Goal: Task Accomplishment & Management: Use online tool/utility

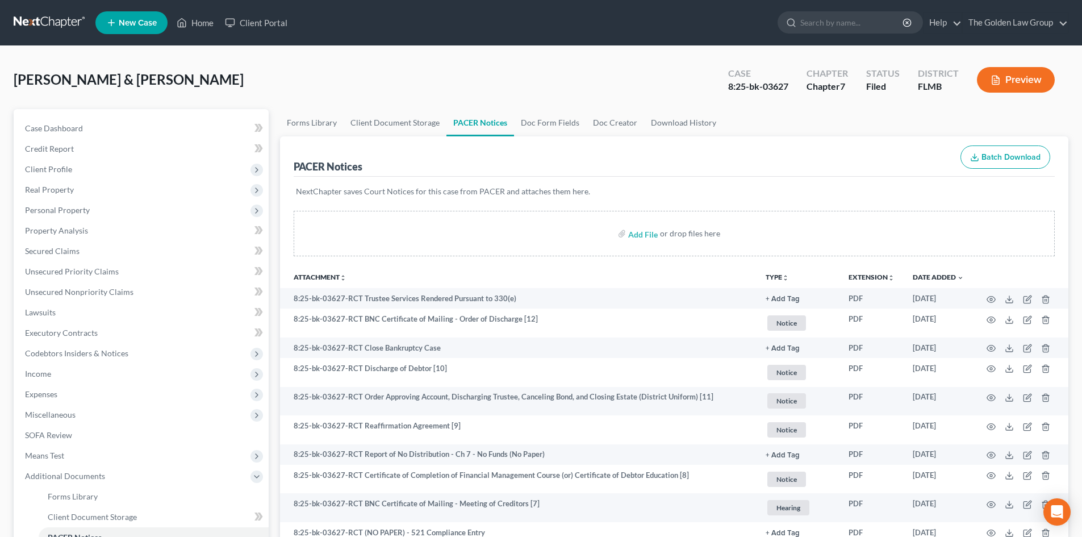
click at [33, 15] on link at bounding box center [50, 22] width 73 height 20
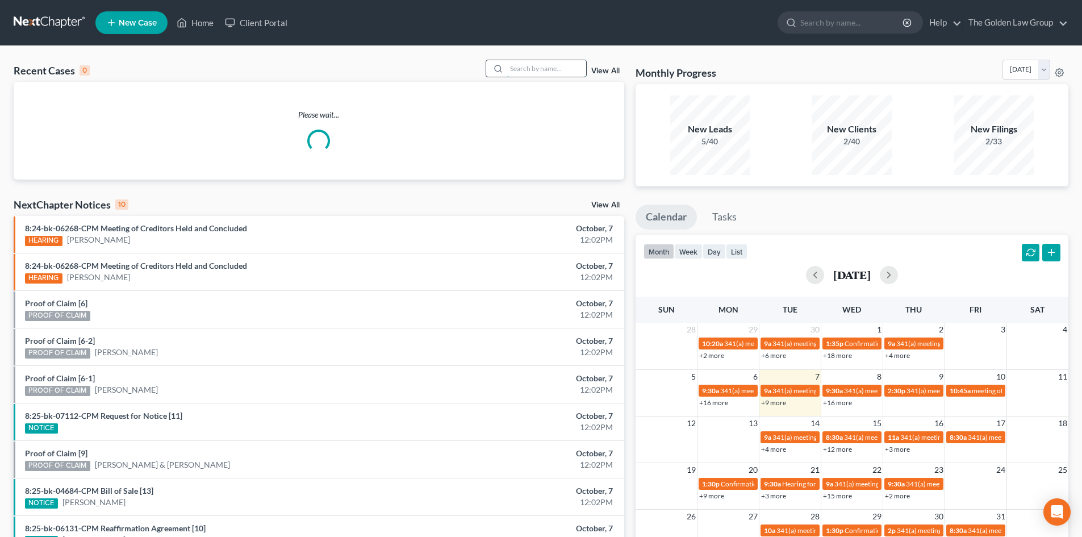
click at [527, 71] on input "search" at bounding box center [547, 68] width 80 height 16
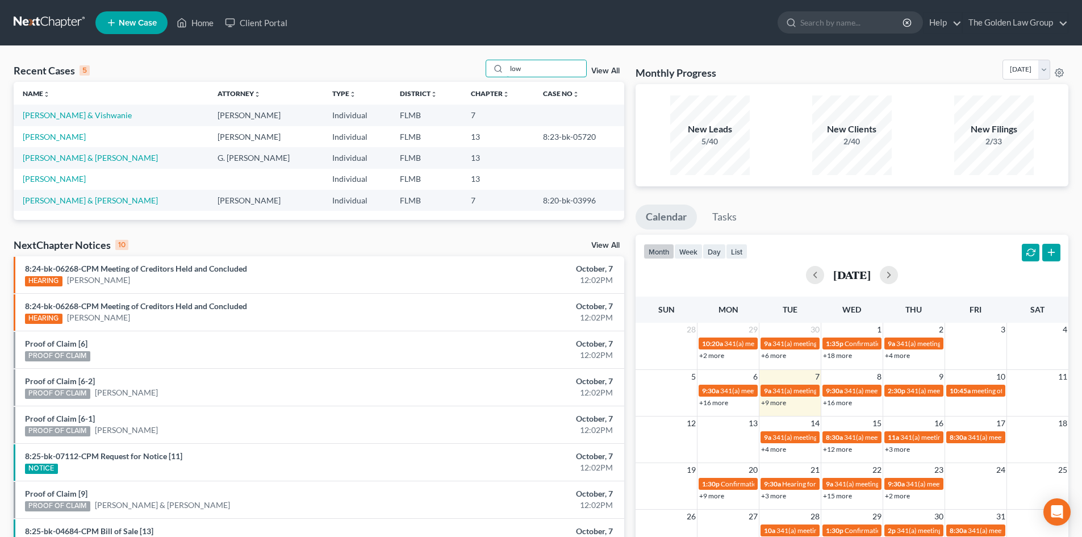
type input "low"
click at [81, 107] on td "[PERSON_NAME] & Vishwanie" at bounding box center [111, 115] width 195 height 21
click at [76, 115] on link "[PERSON_NAME] & Vishwanie" at bounding box center [77, 115] width 109 height 10
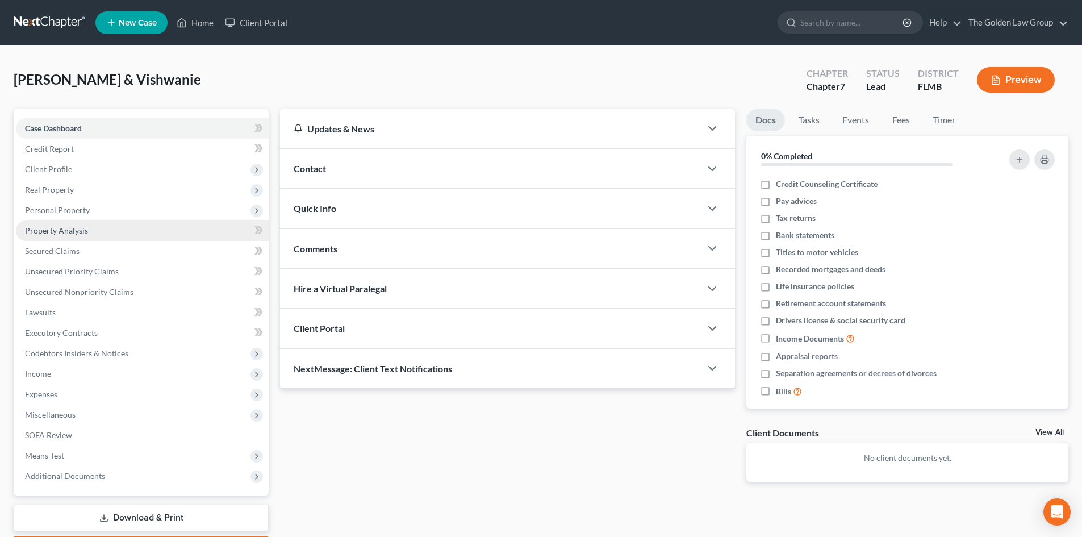
click at [84, 227] on span "Property Analysis" at bounding box center [56, 231] width 63 height 10
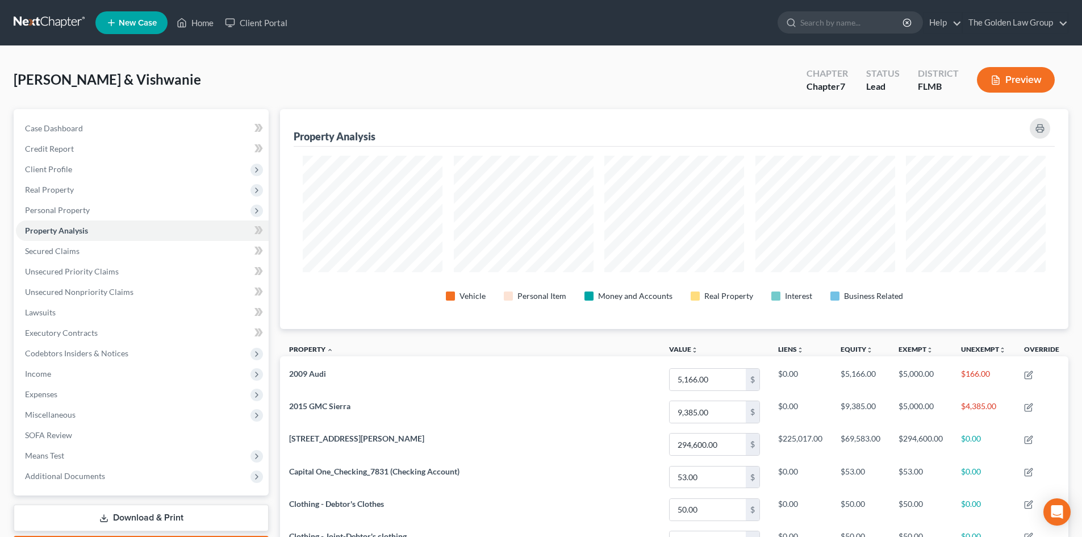
click at [53, 23] on link at bounding box center [50, 22] width 73 height 20
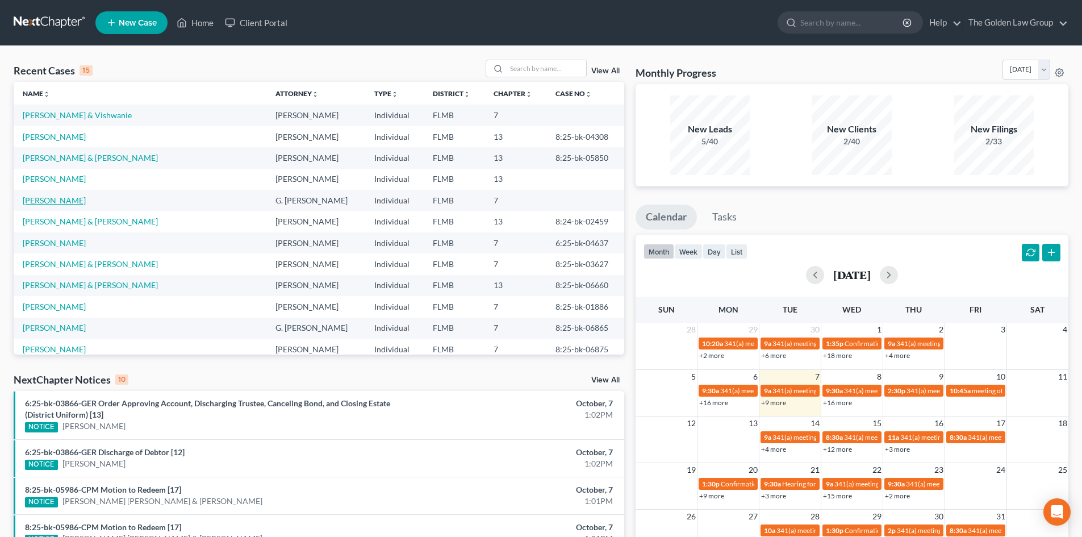
click at [43, 199] on link "[PERSON_NAME]" at bounding box center [54, 200] width 63 height 10
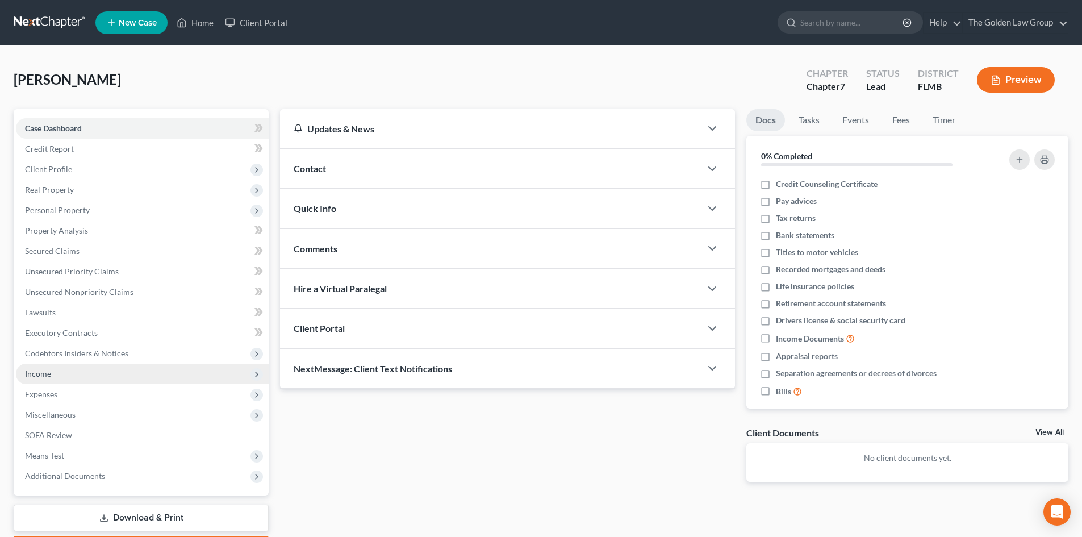
click at [60, 377] on span "Income" at bounding box center [142, 374] width 253 height 20
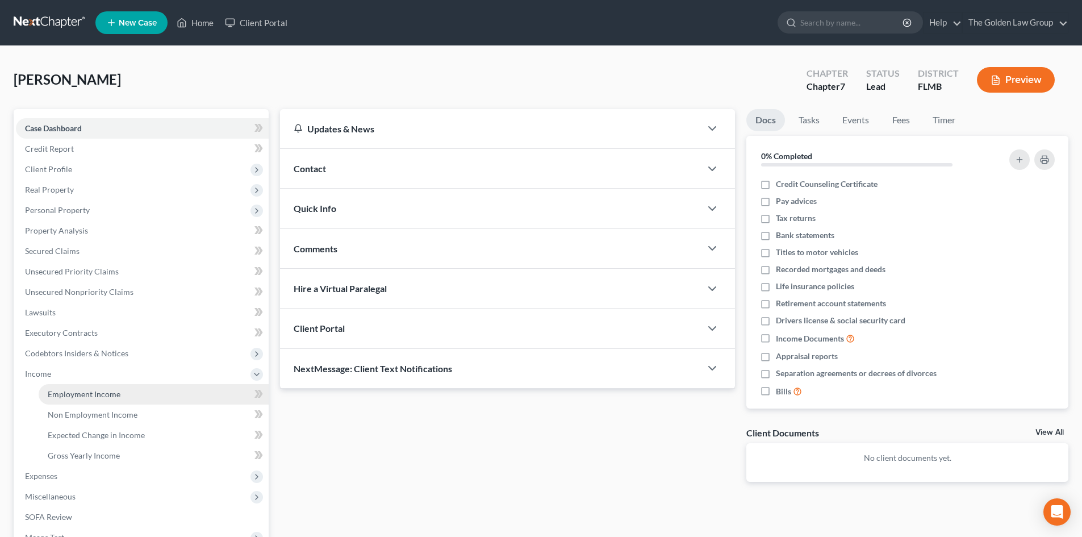
click at [90, 391] on span "Employment Income" at bounding box center [84, 394] width 73 height 10
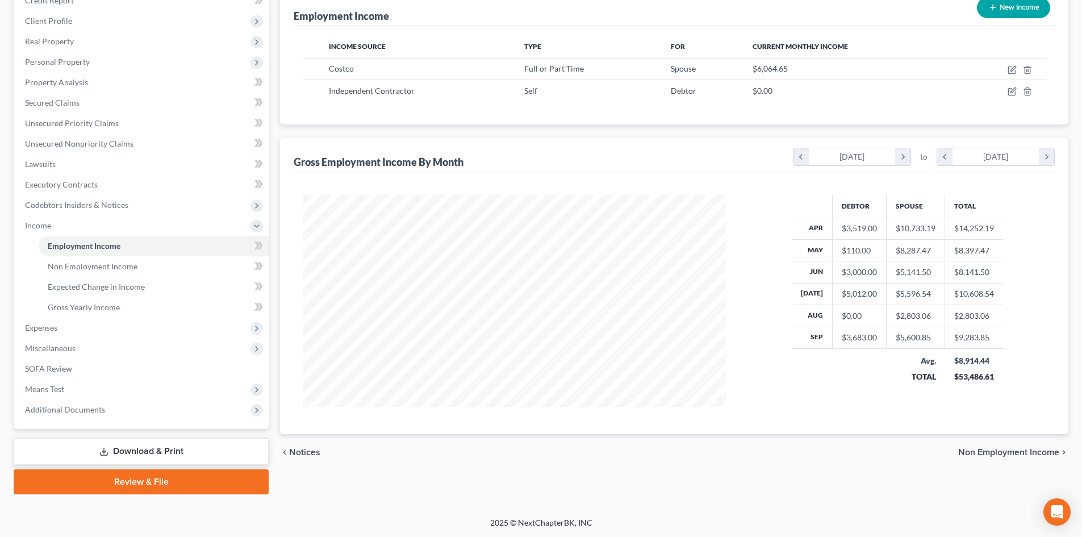
scroll to position [149, 0]
click at [86, 387] on span "Means Test" at bounding box center [142, 388] width 253 height 20
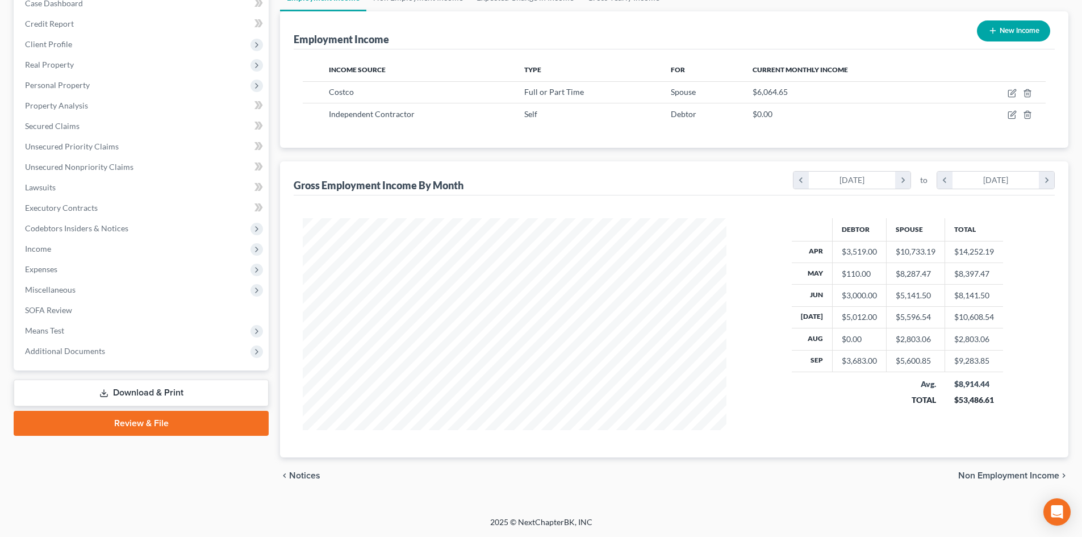
scroll to position [125, 0]
click at [59, 328] on span "Means Test" at bounding box center [44, 331] width 39 height 10
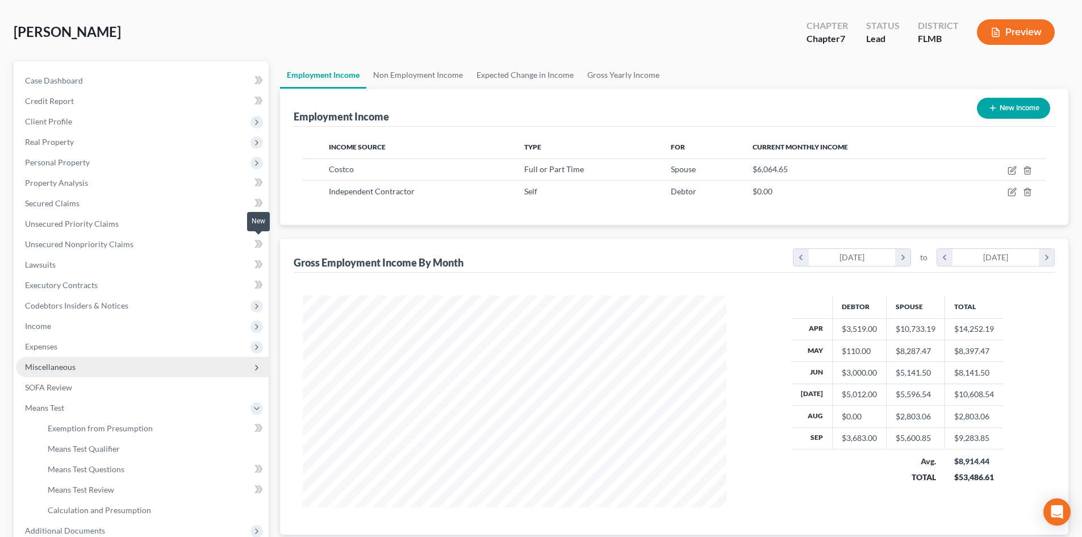
scroll to position [114, 0]
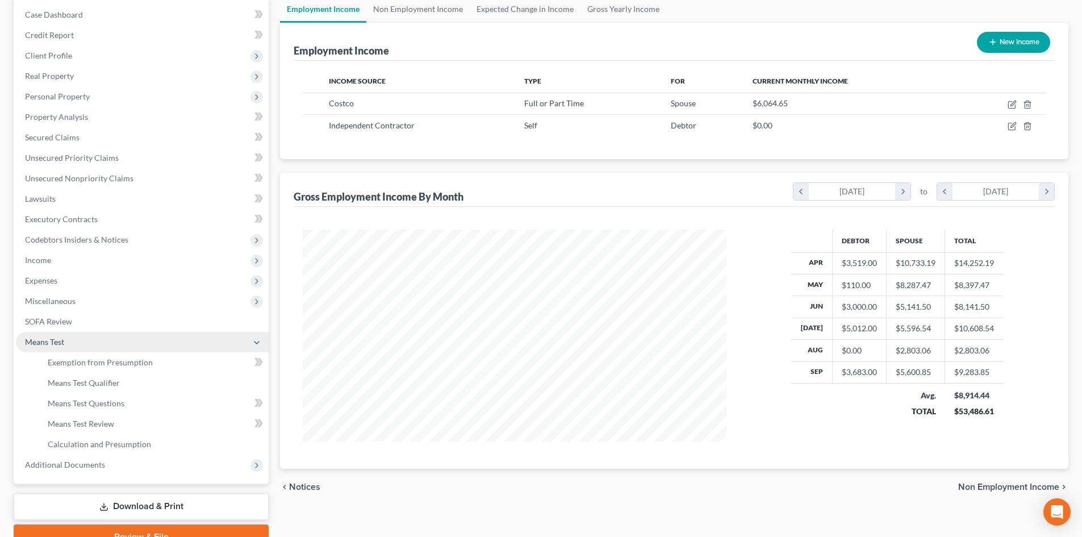
click at [95, 339] on span "Means Test" at bounding box center [142, 342] width 253 height 20
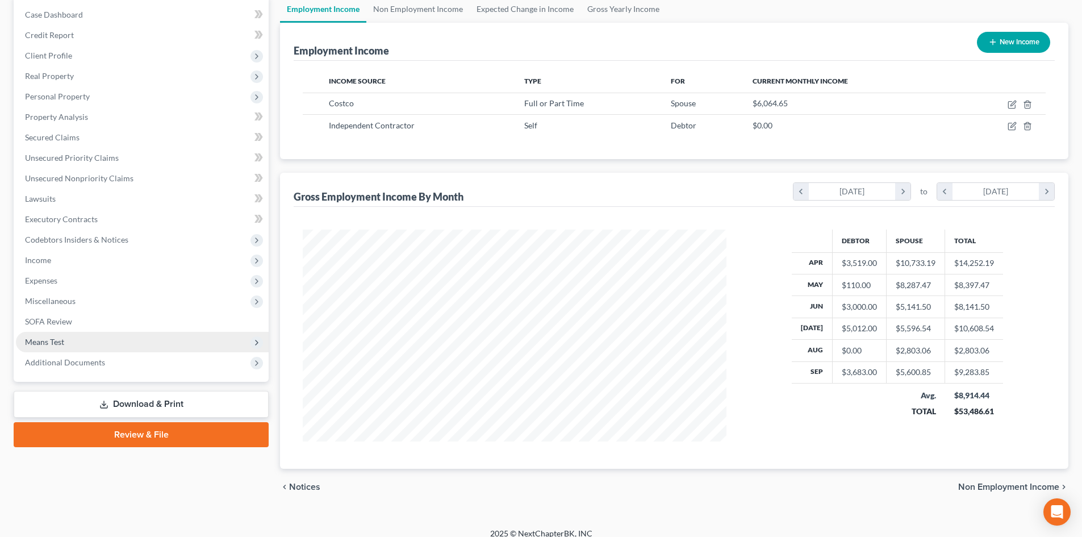
click at [96, 339] on span "Means Test" at bounding box center [142, 342] width 253 height 20
click at [95, 342] on span "Means Test" at bounding box center [142, 342] width 253 height 20
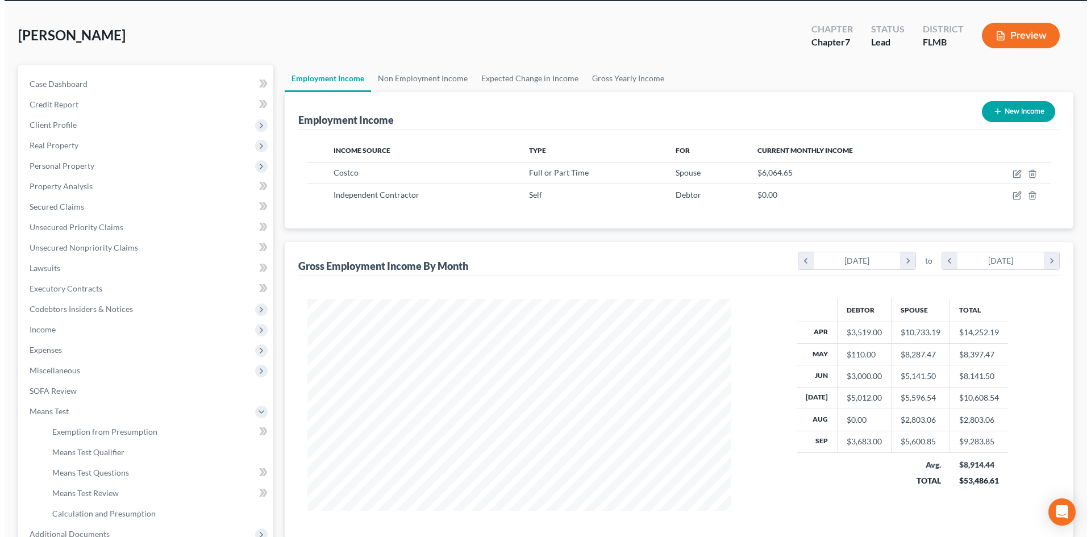
scroll to position [0, 0]
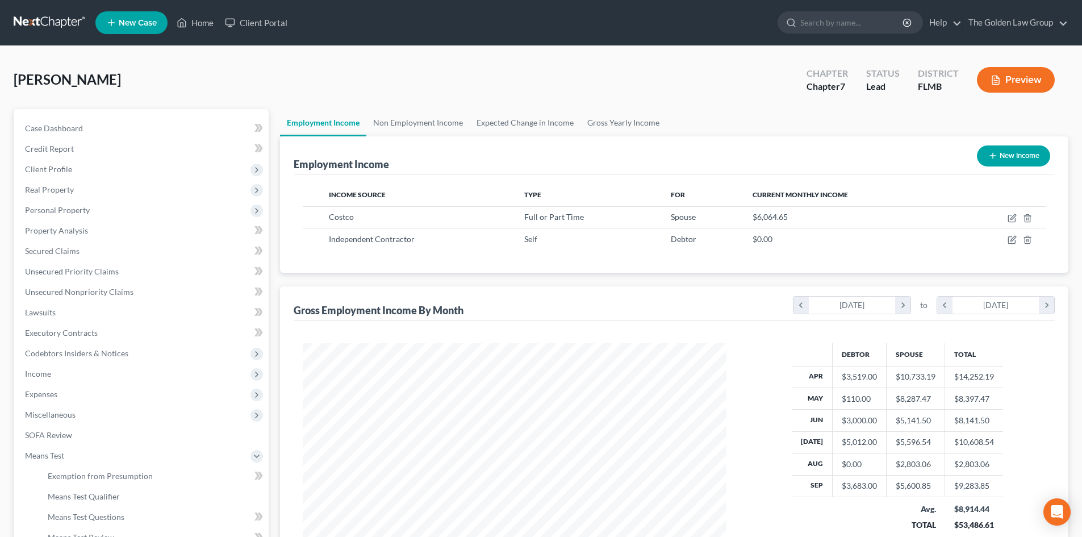
click at [1027, 78] on button "Preview" at bounding box center [1016, 80] width 78 height 26
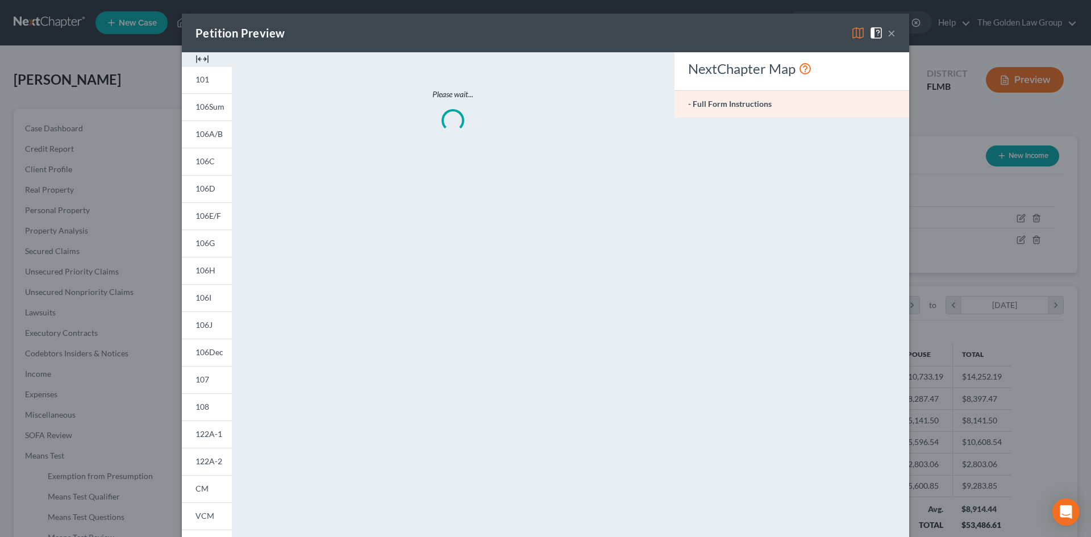
scroll to position [214, 451]
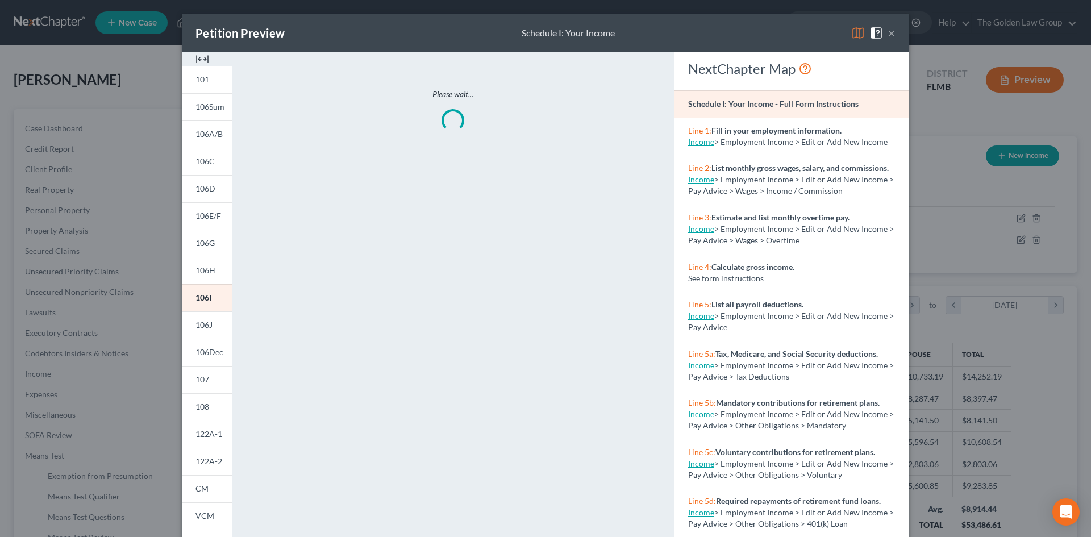
click at [857, 35] on img at bounding box center [858, 33] width 14 height 14
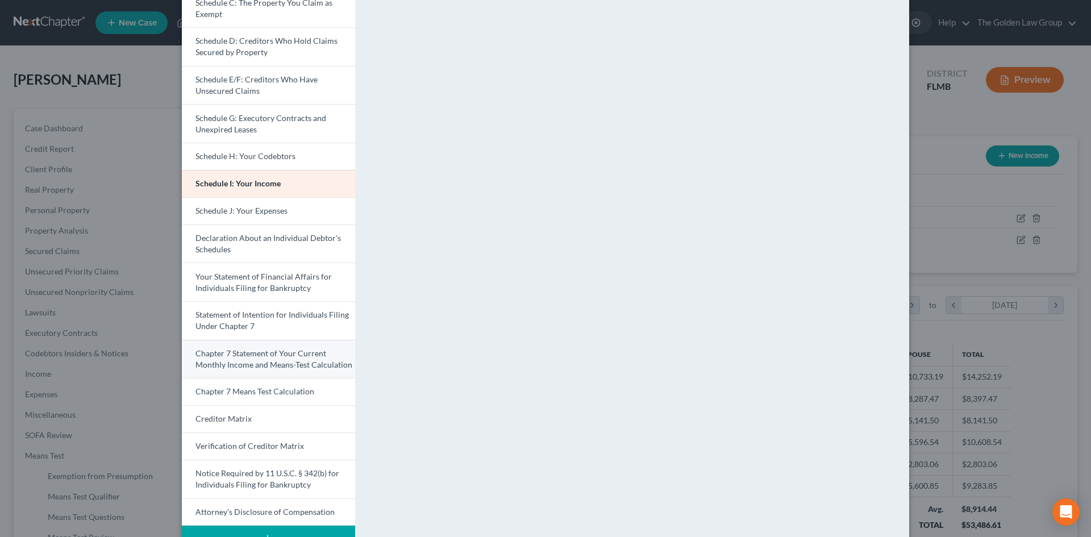
scroll to position [150, 0]
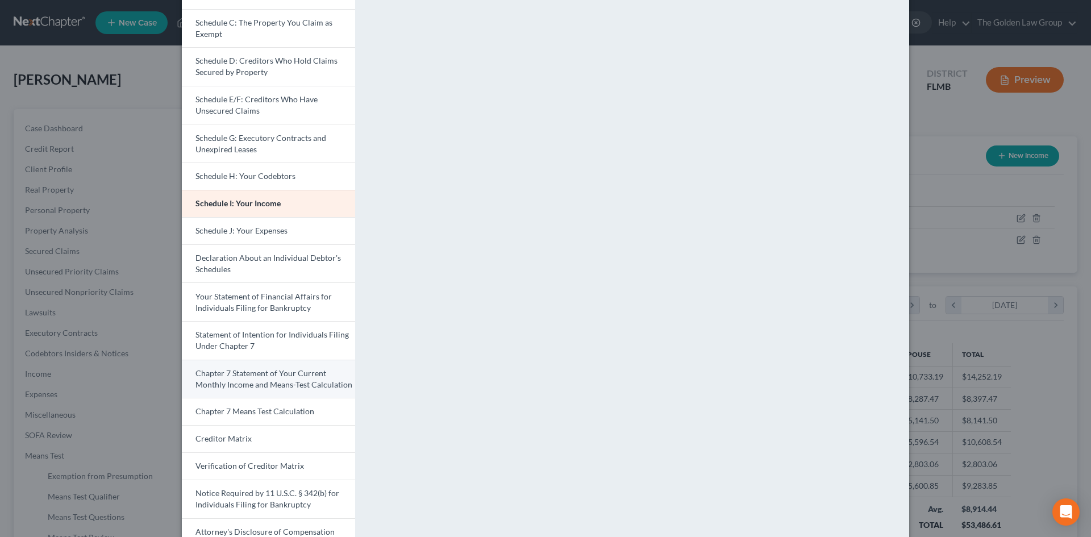
click at [306, 376] on span "Chapter 7 Statement of Your Current Monthly Income and Means-Test Calculation" at bounding box center [273, 378] width 157 height 21
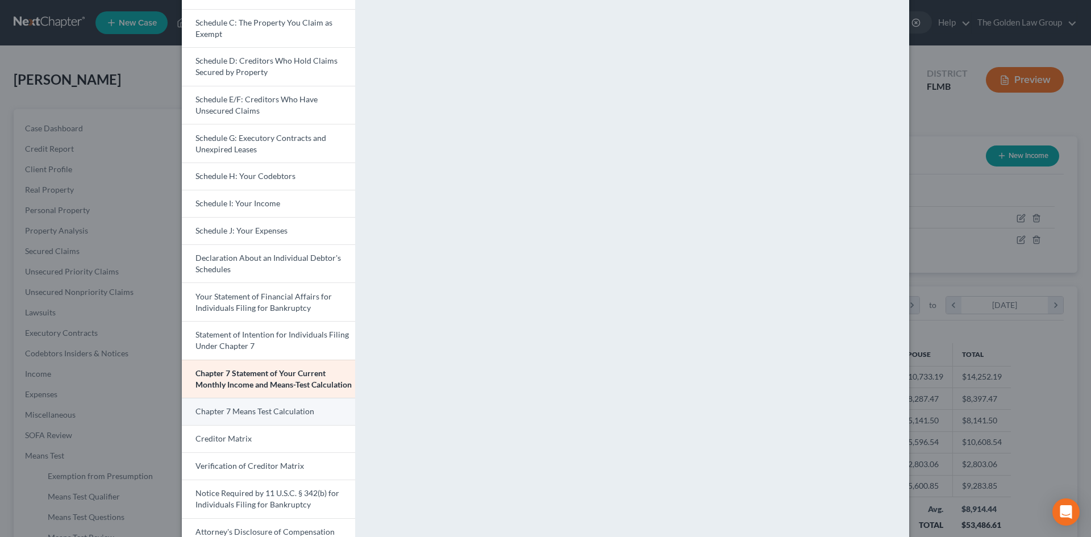
click at [305, 410] on span "Chapter 7 Means Test Calculation" at bounding box center [254, 411] width 119 height 10
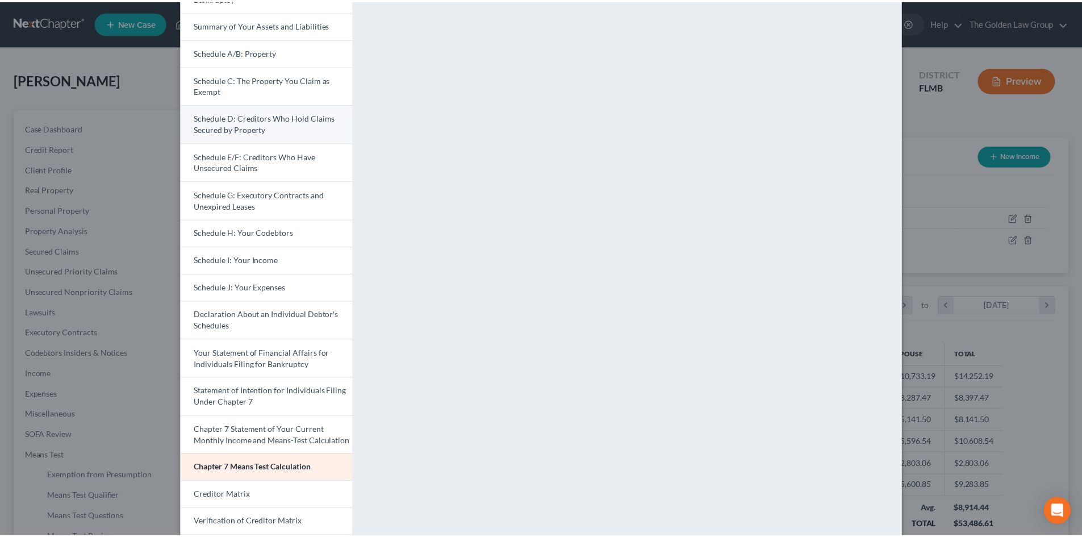
scroll to position [0, 0]
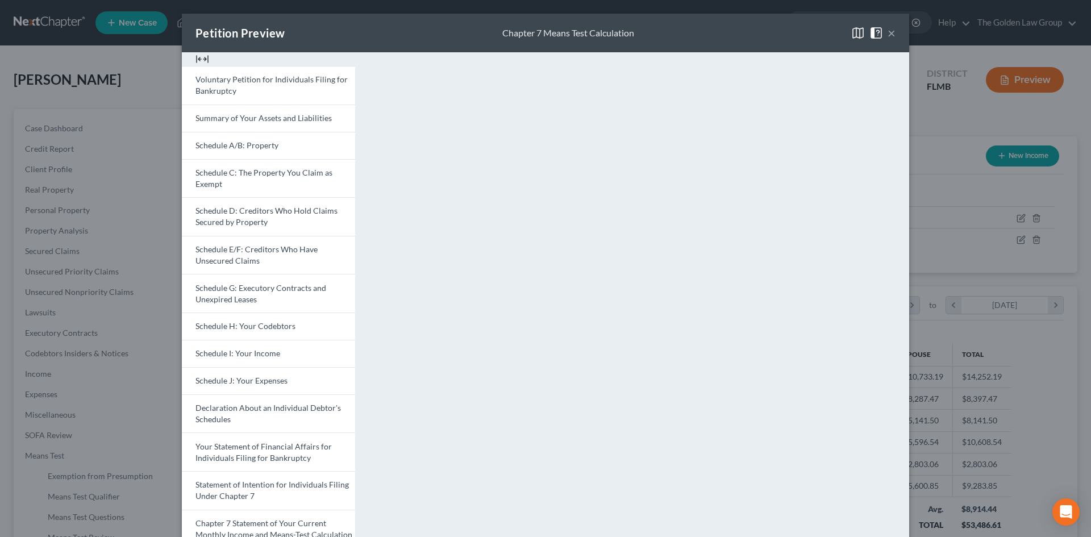
click at [887, 33] on button "×" at bounding box center [891, 33] width 8 height 14
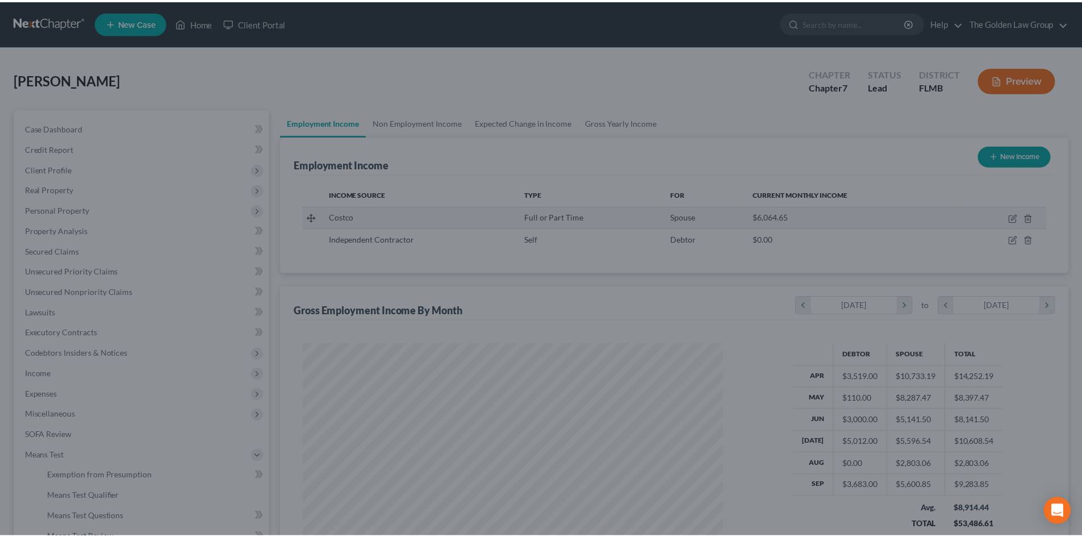
scroll to position [567953, 567719]
